Goal: Information Seeking & Learning: Learn about a topic

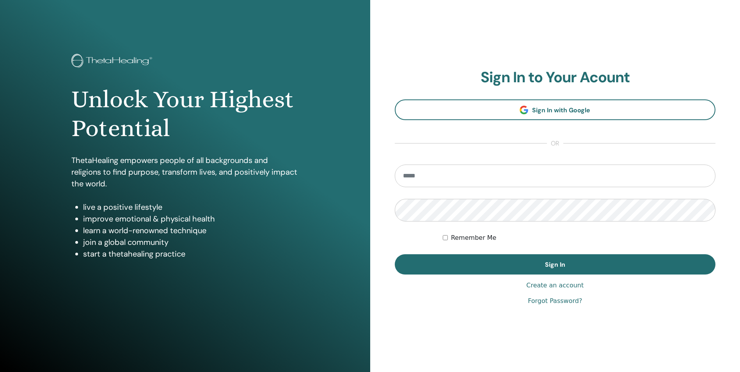
click at [428, 176] on input "email" at bounding box center [555, 176] width 321 height 23
type input "**********"
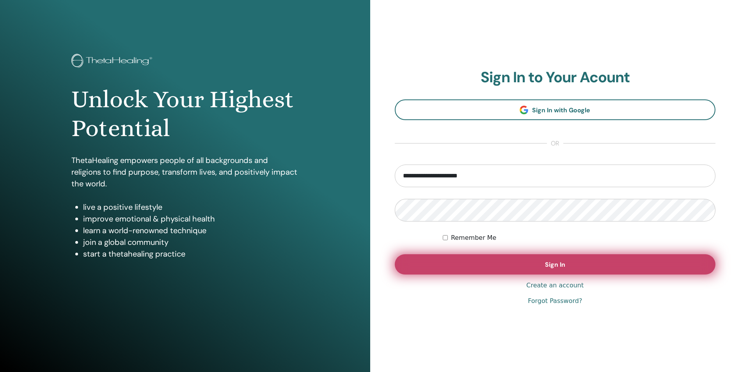
click at [550, 264] on span "Sign In" at bounding box center [555, 265] width 20 height 8
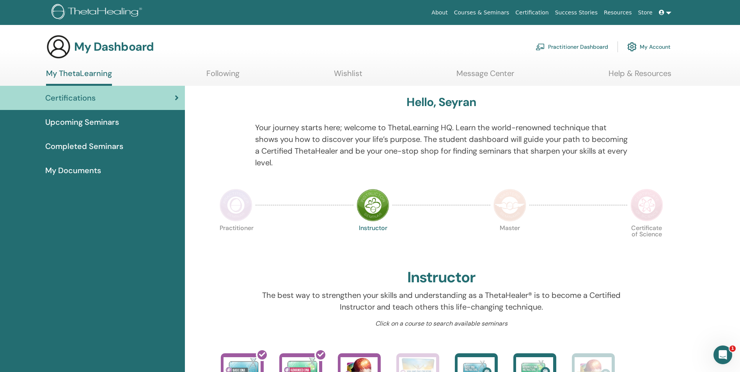
click at [212, 73] on link "Following" at bounding box center [222, 76] width 33 height 15
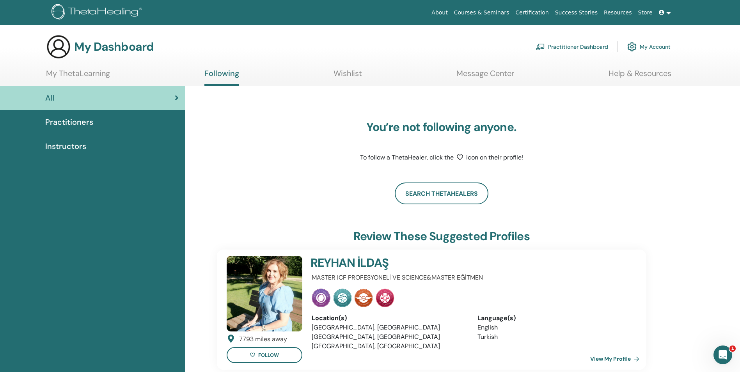
click at [340, 76] on link "Wishlist" at bounding box center [348, 76] width 28 height 15
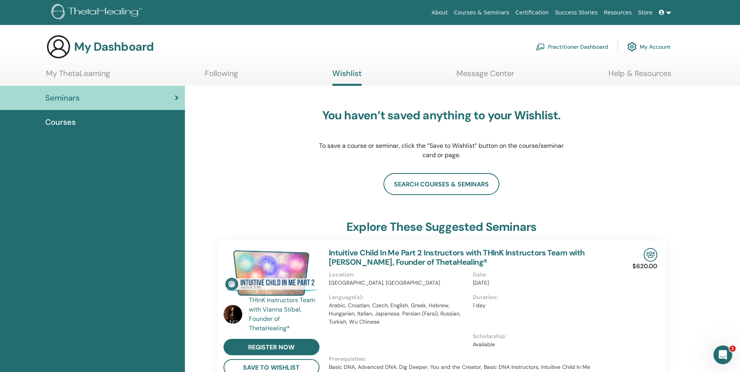
click at [82, 72] on link "My ThetaLearning" at bounding box center [78, 76] width 64 height 15
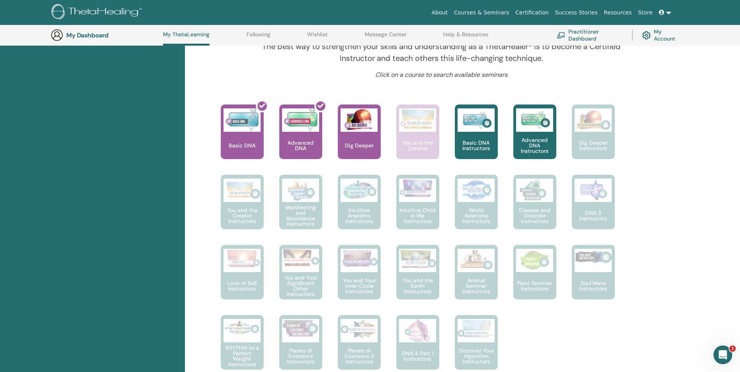
scroll to position [240, 0]
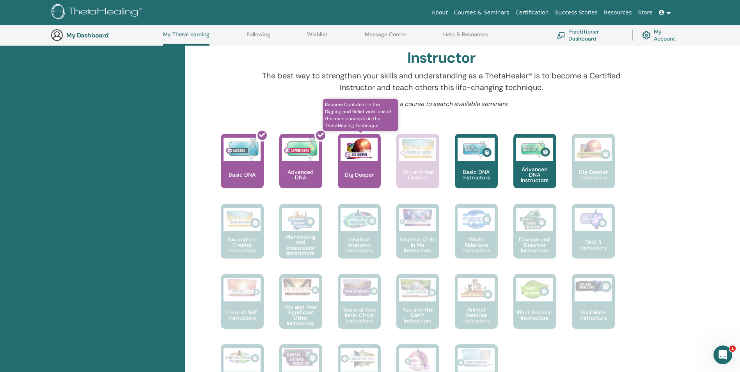
click at [367, 170] on div "Dig Deeper" at bounding box center [359, 161] width 43 height 55
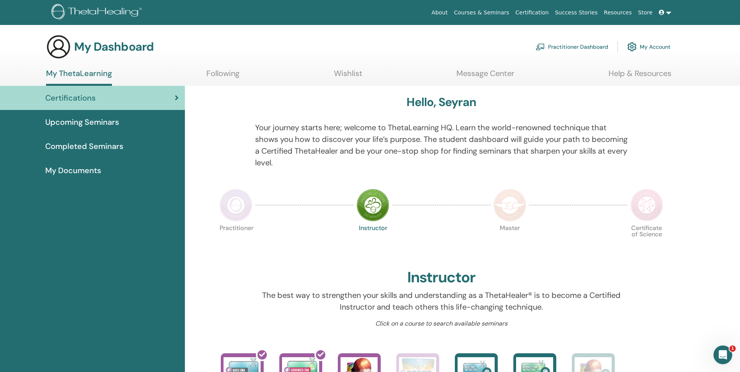
click at [650, 207] on img at bounding box center [646, 205] width 33 height 33
